Goal: Obtain resource: Obtain resource

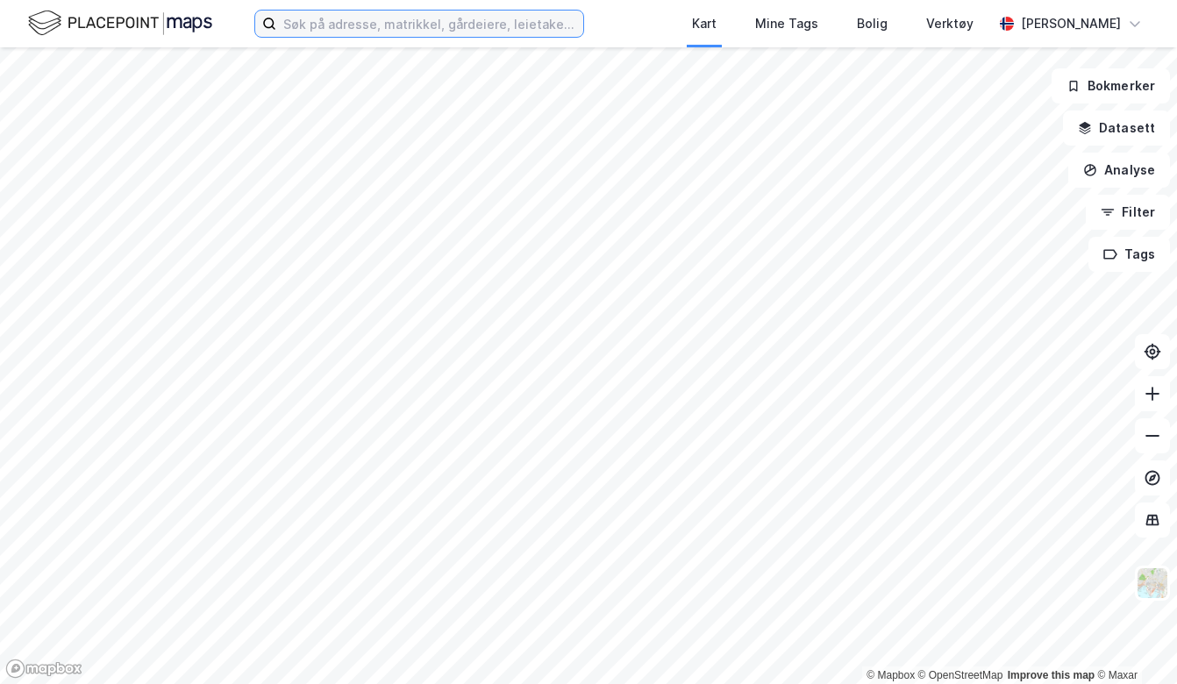
click at [381, 17] on input at bounding box center [429, 24] width 307 height 26
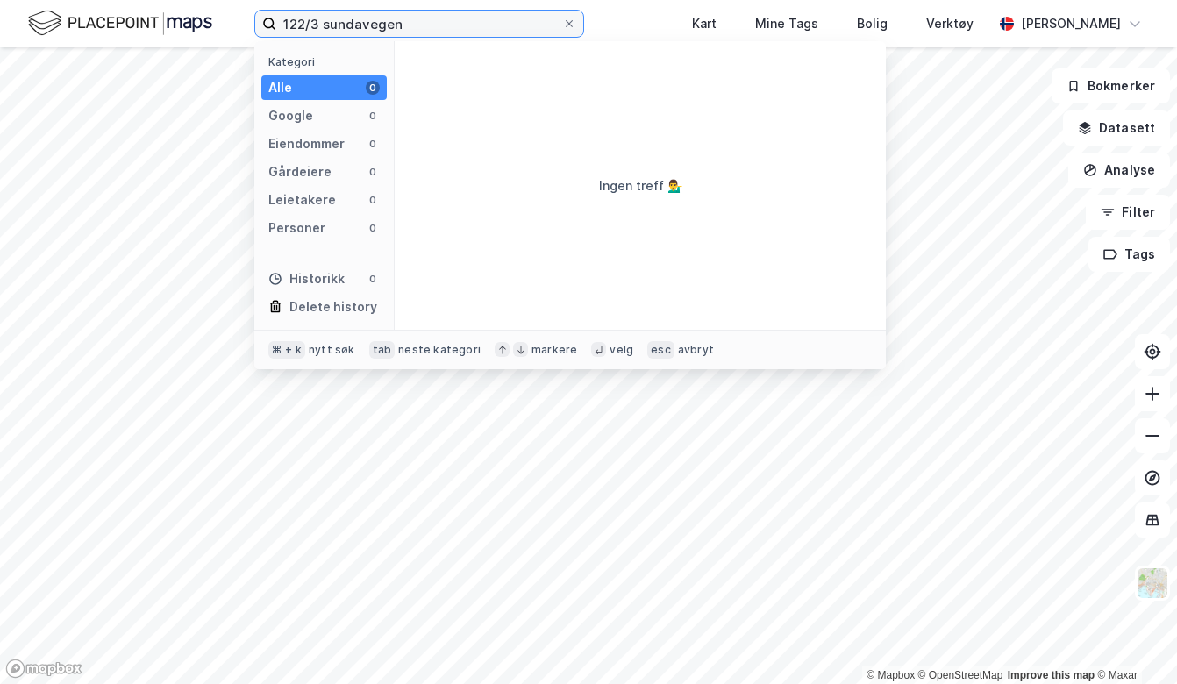
drag, startPoint x: 328, startPoint y: 21, endPoint x: 235, endPoint y: 32, distance: 93.5
click at [235, 32] on div "122/3 sundavegen Kategori Alle 0 Google 0 Eiendommer 0 Gårdeiere 0 Leietakere 0…" at bounding box center [588, 23] width 1177 height 47
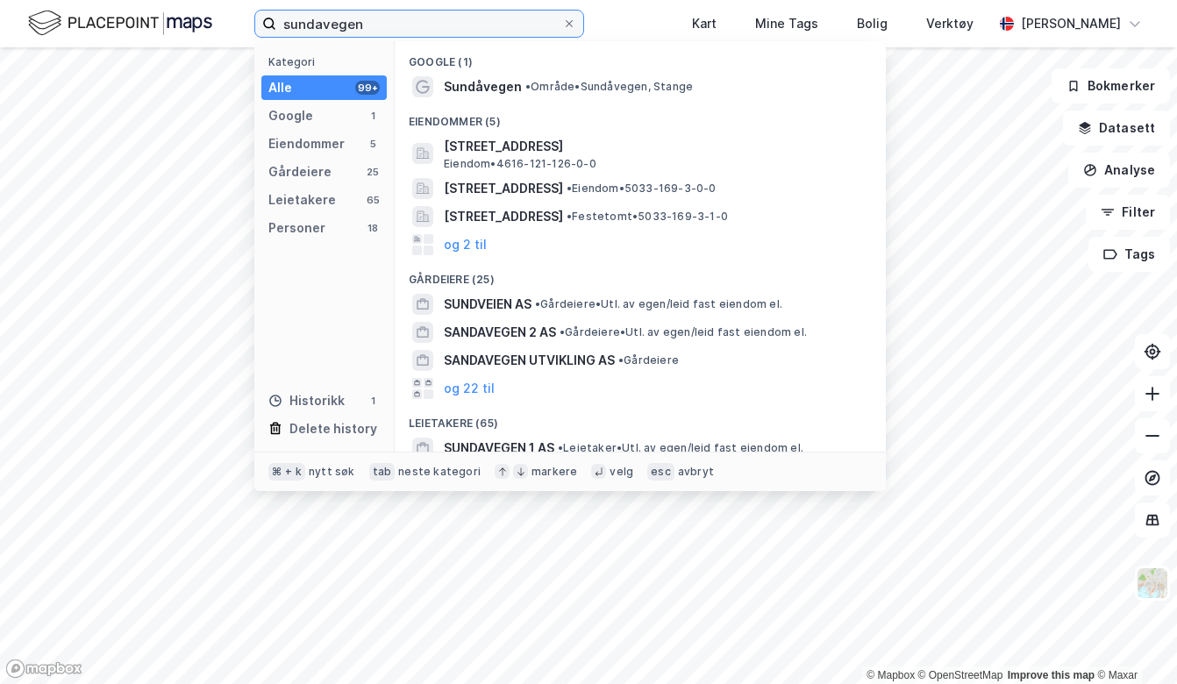
click at [373, 29] on input "sundavegen" at bounding box center [419, 24] width 286 height 26
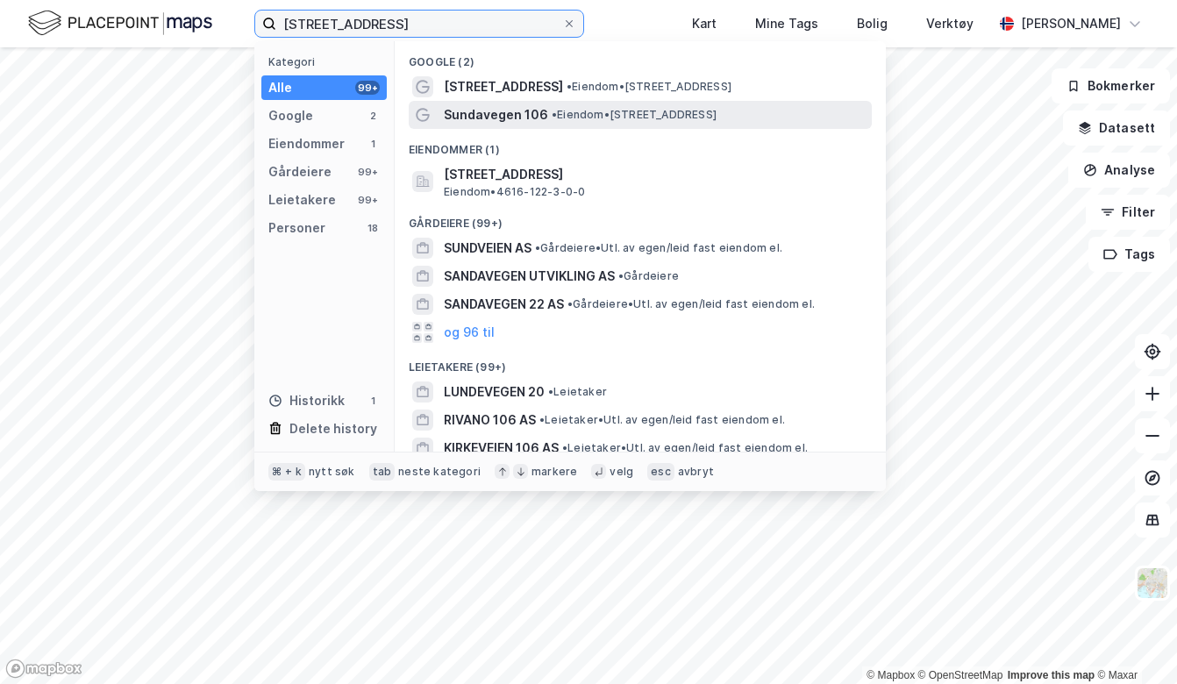
type input "[STREET_ADDRESS]"
click at [477, 112] on span "Sundavegen 106" at bounding box center [496, 114] width 104 height 21
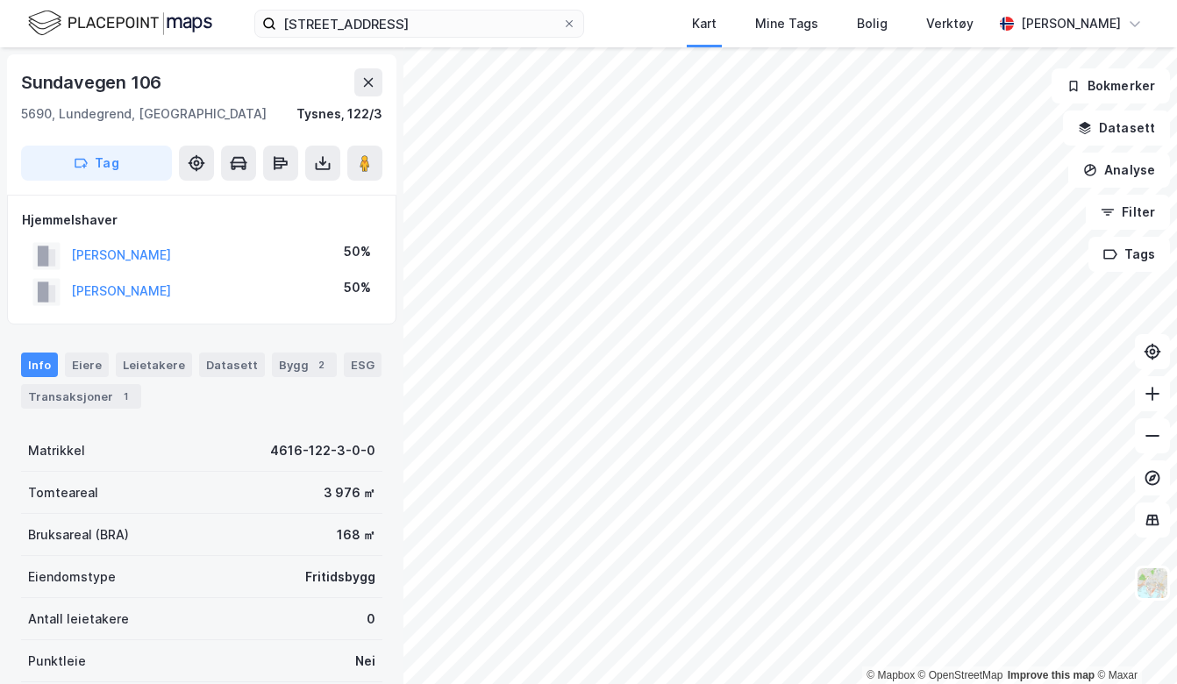
scroll to position [14, 0]
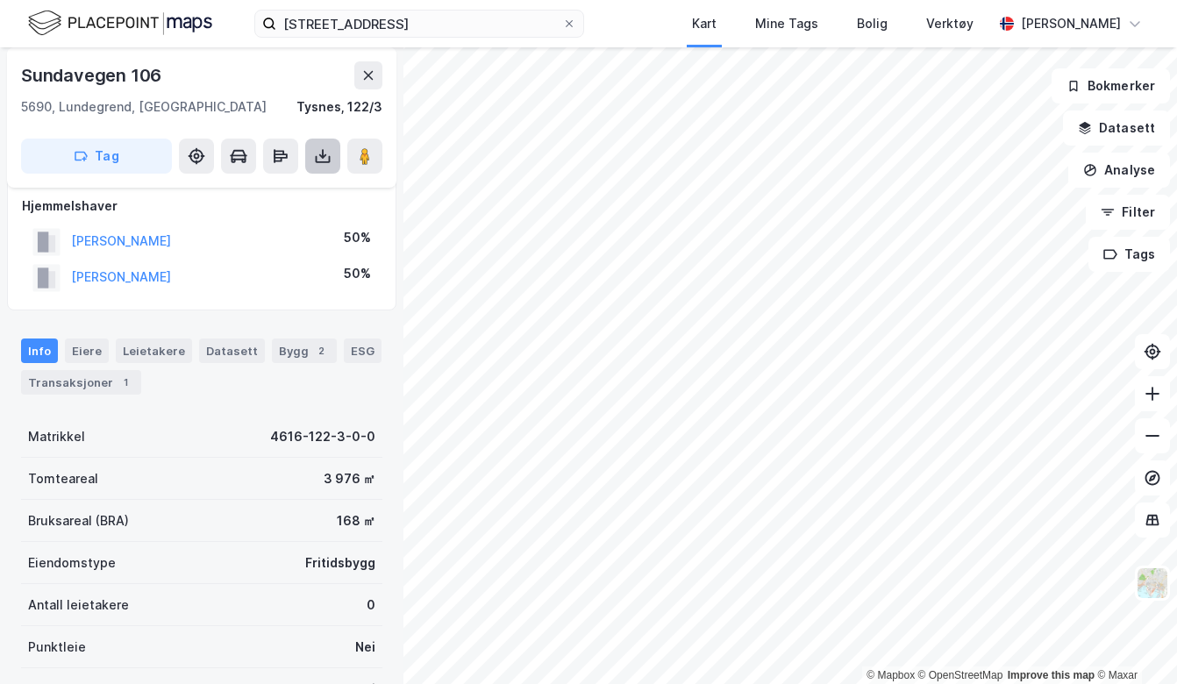
click at [319, 159] on icon at bounding box center [323, 156] width 18 height 18
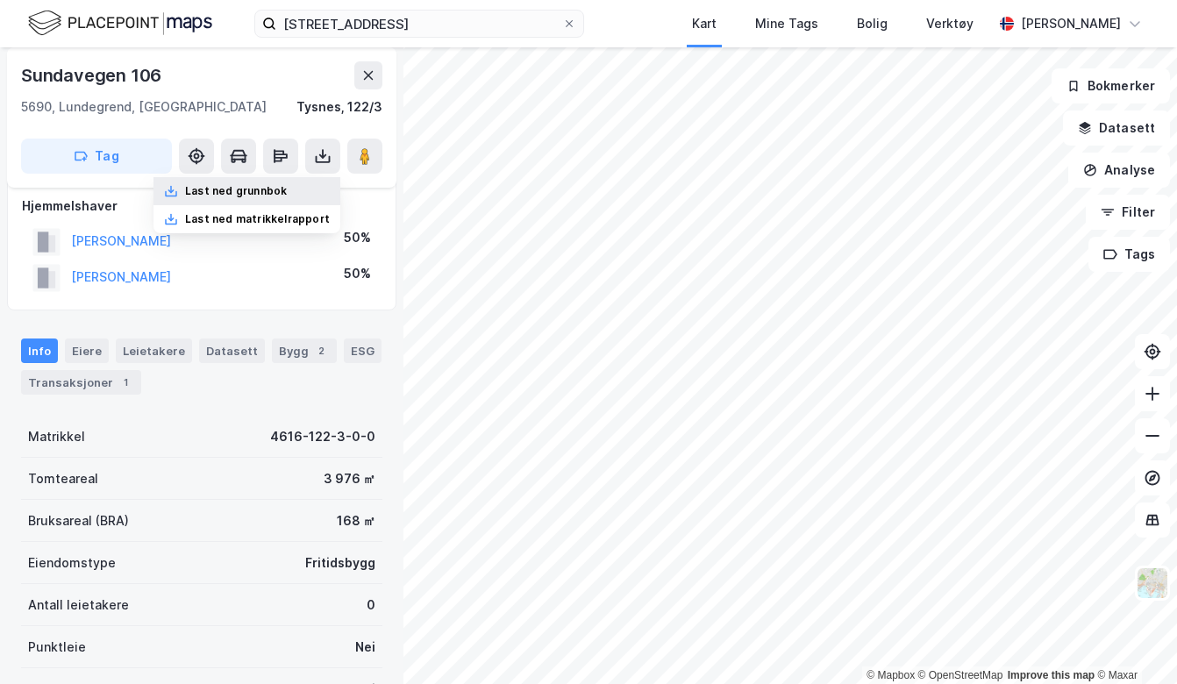
click at [238, 194] on div "Last ned grunnbok" at bounding box center [236, 191] width 102 height 14
